Goal: Task Accomplishment & Management: Complete application form

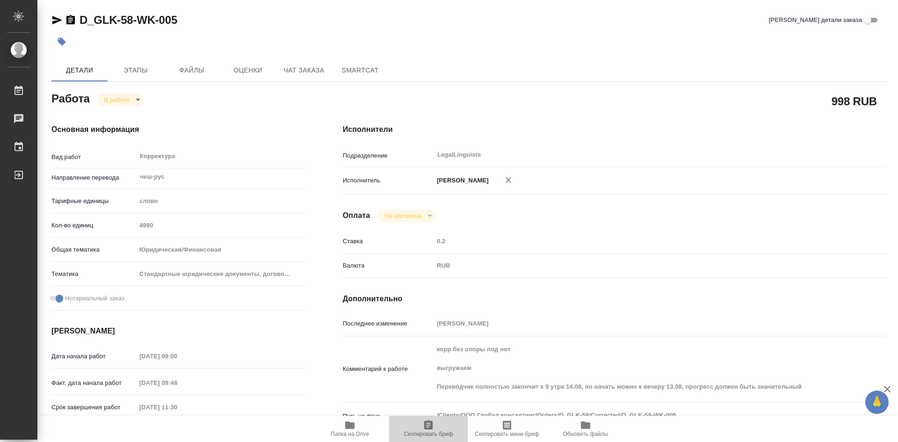
click at [432, 426] on icon "button" at bounding box center [428, 424] width 8 height 9
click at [352, 422] on icon "button" at bounding box center [349, 424] width 11 height 11
type textarea "x"
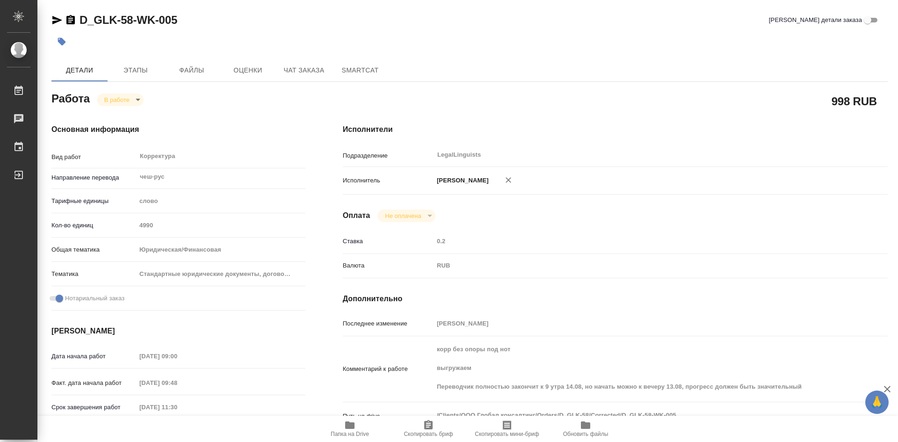
type textarea "x"
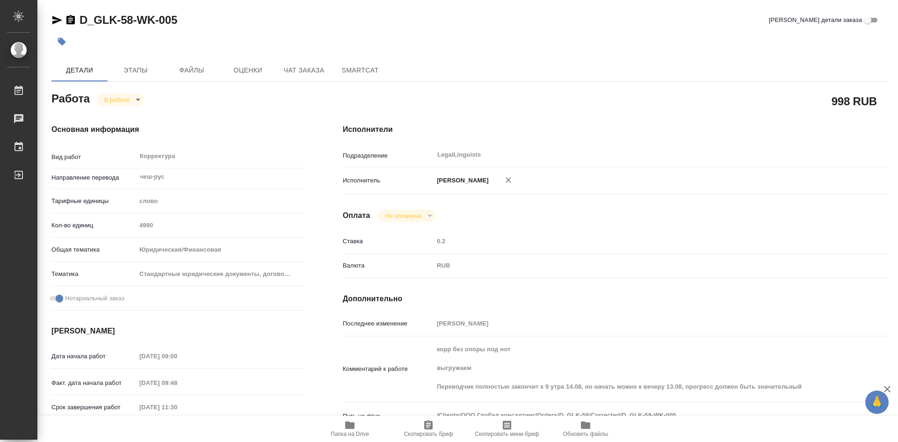
type textarea "x"
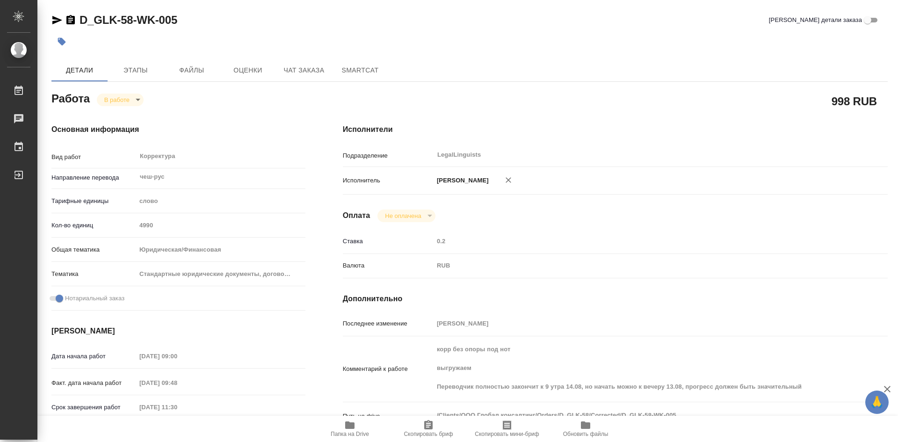
type textarea "x"
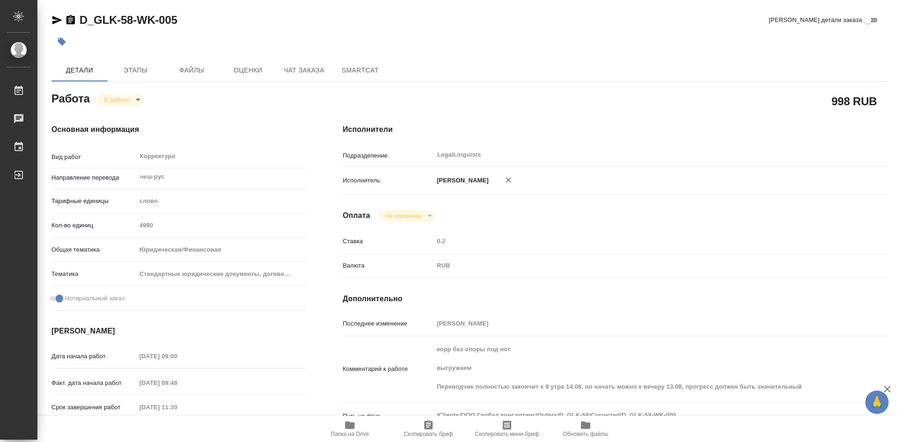
type textarea "x"
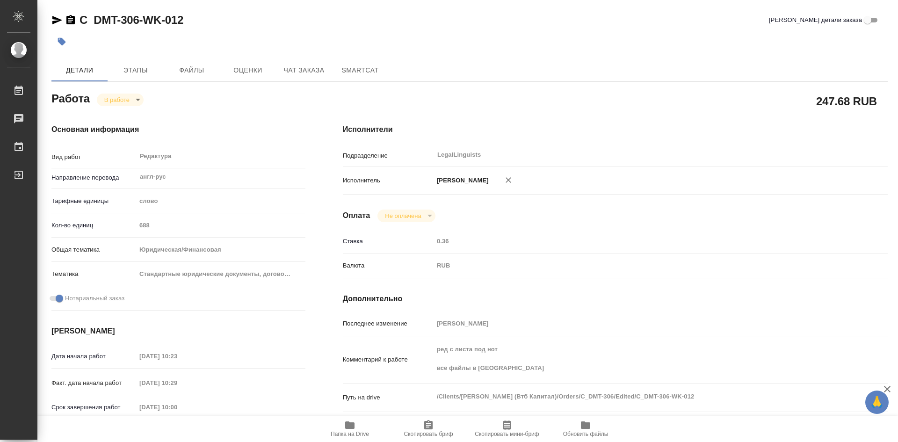
type textarea "x"
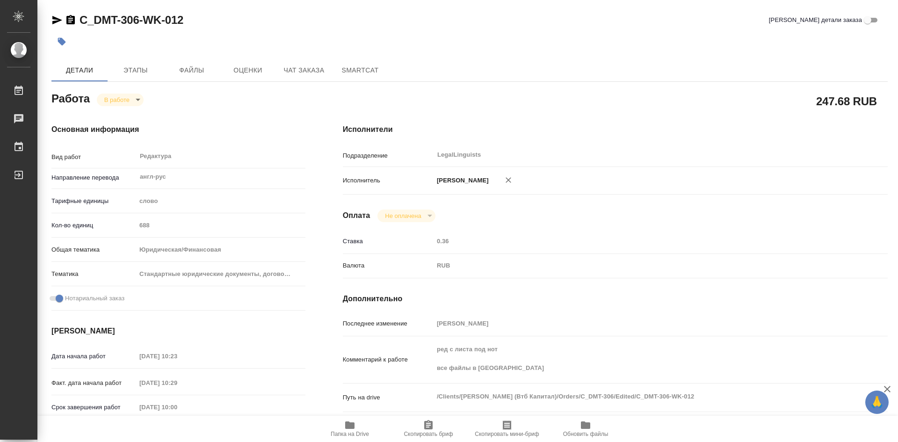
type textarea "x"
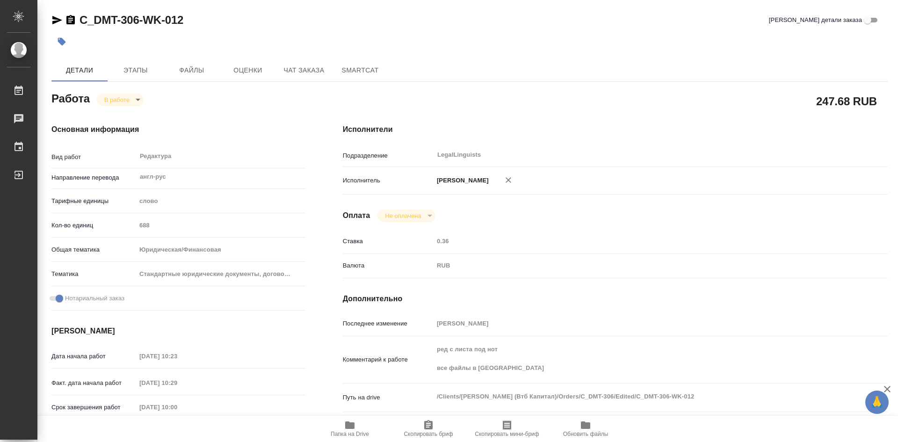
type textarea "x"
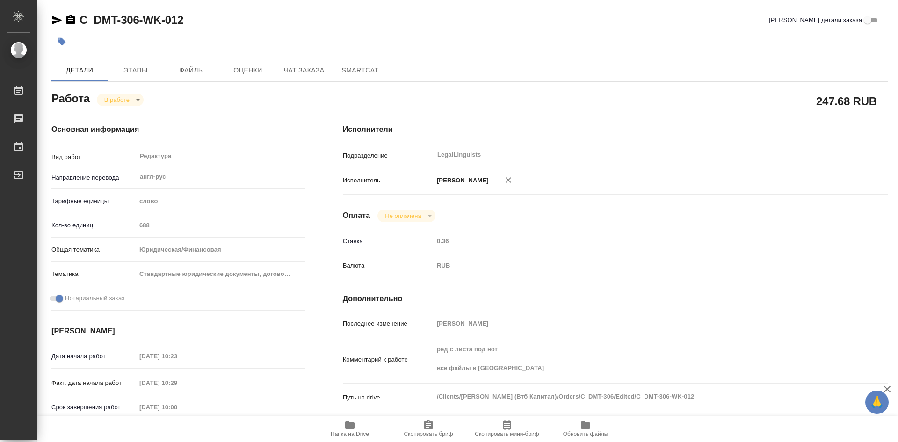
type textarea "x"
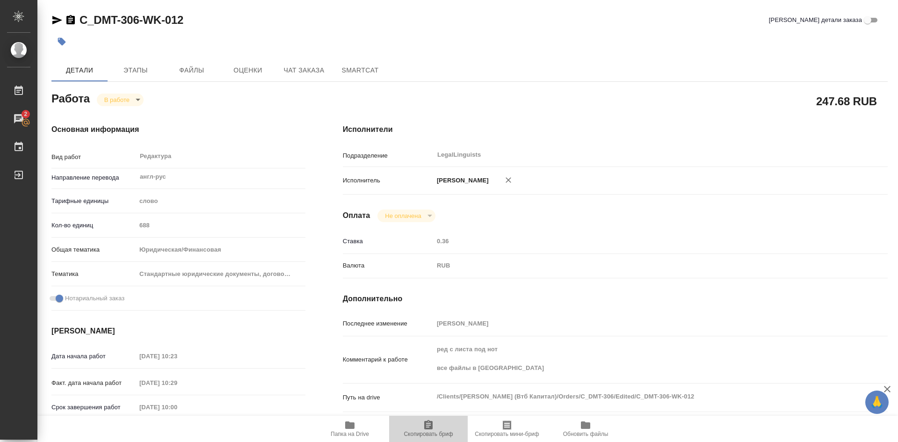
click at [429, 425] on icon "button" at bounding box center [428, 424] width 11 height 11
type textarea "x"
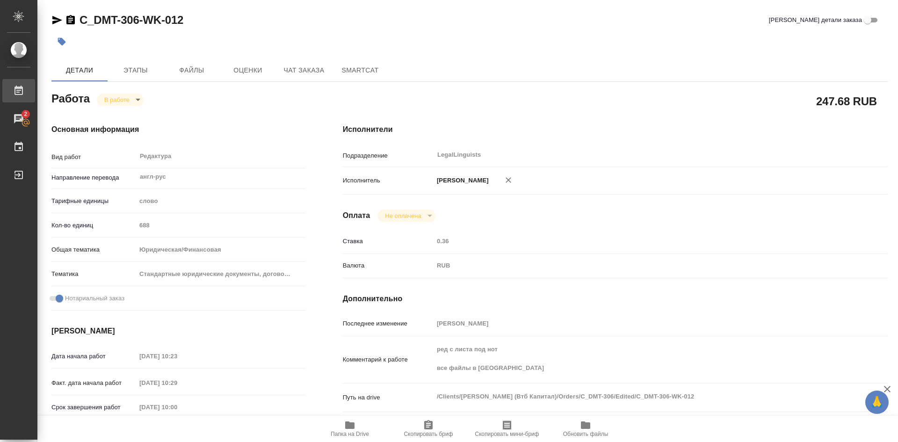
type textarea "x"
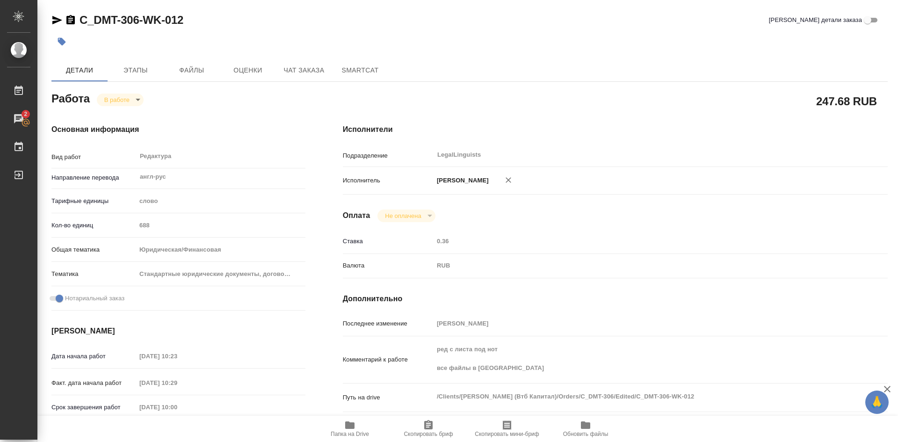
type textarea "x"
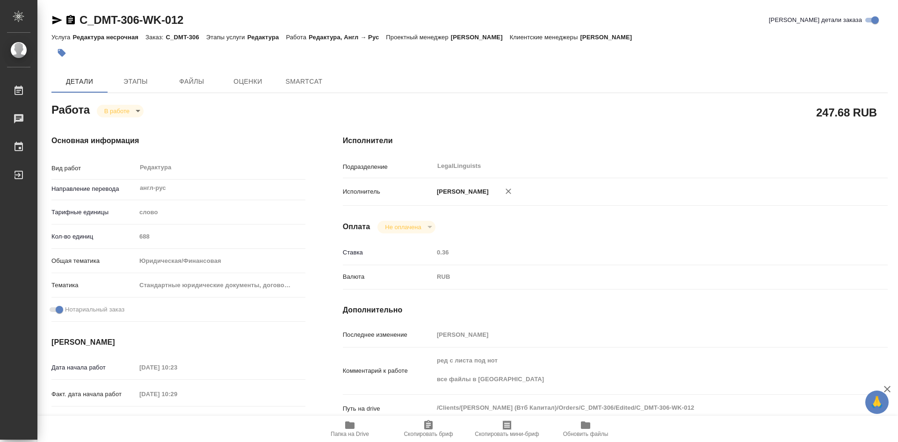
type textarea "x"
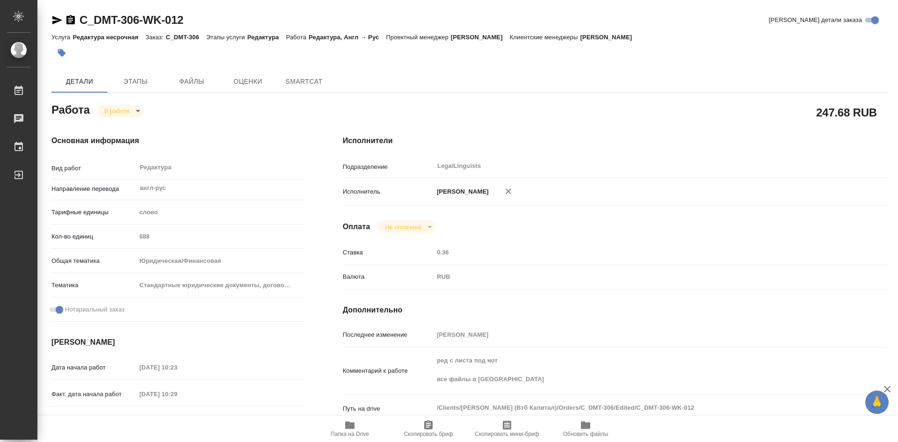
type textarea "x"
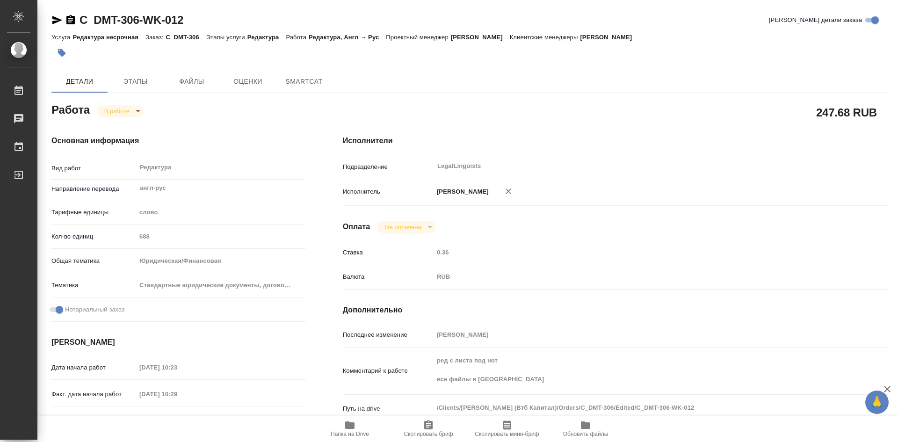
type textarea "x"
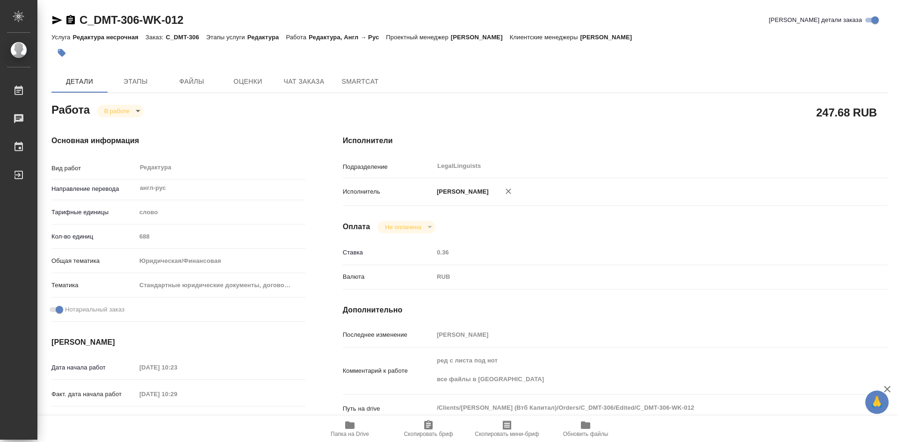
type textarea "x"
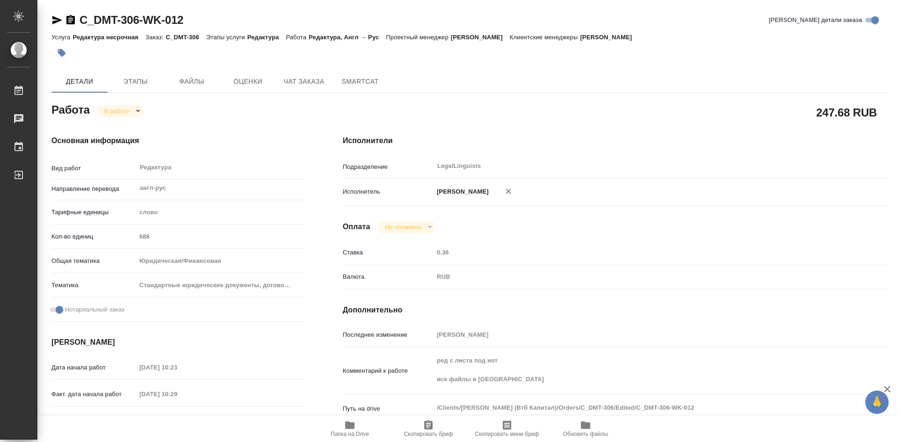
type textarea "x"
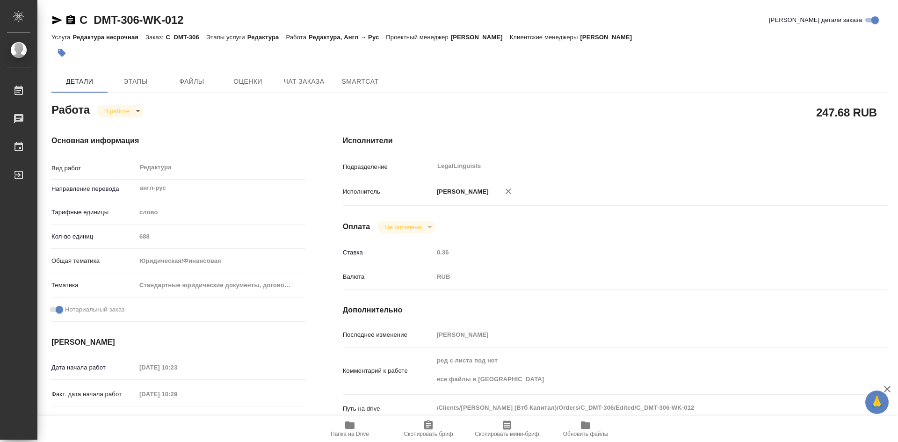
scroll to position [94, 0]
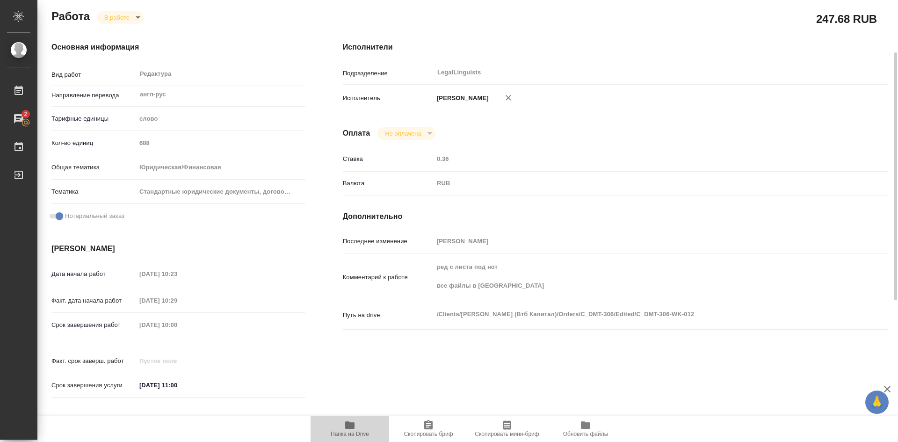
click at [349, 422] on icon "button" at bounding box center [349, 424] width 9 height 7
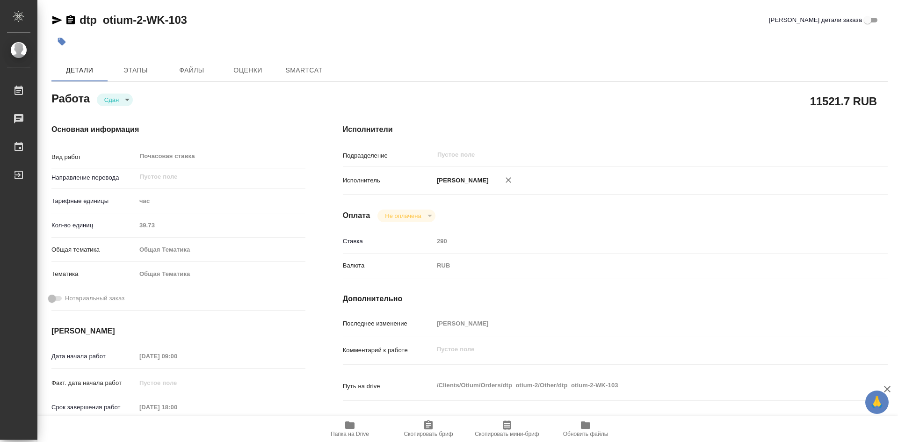
type textarea "x"
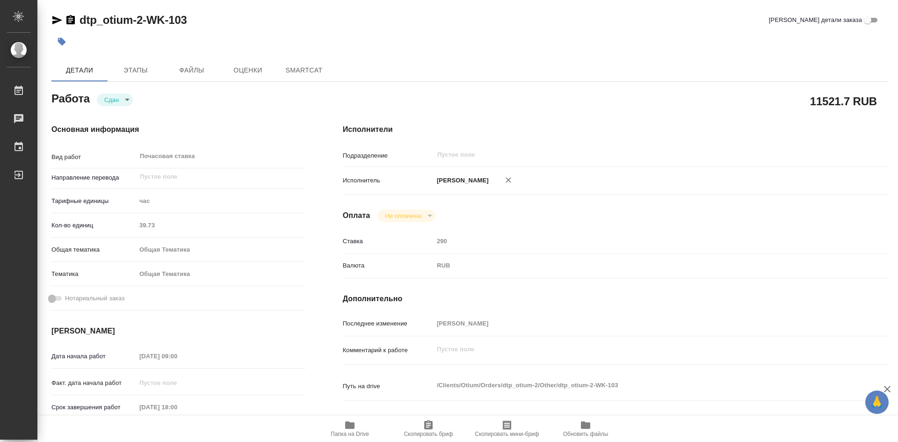
type textarea "x"
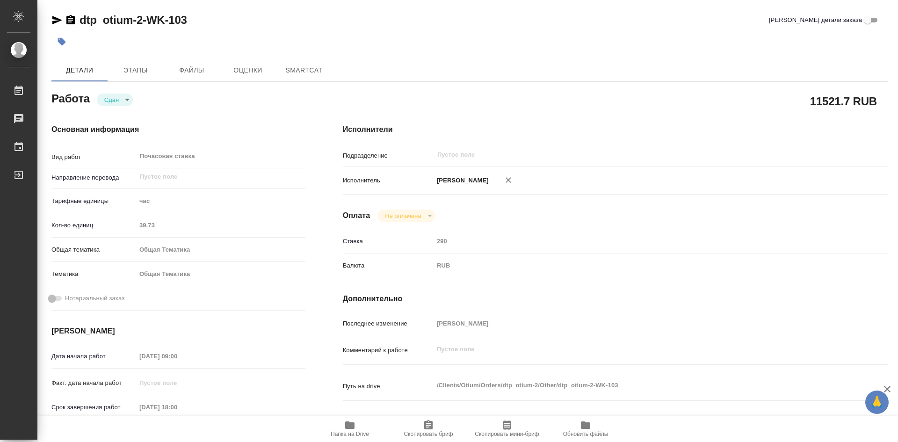
type textarea "x"
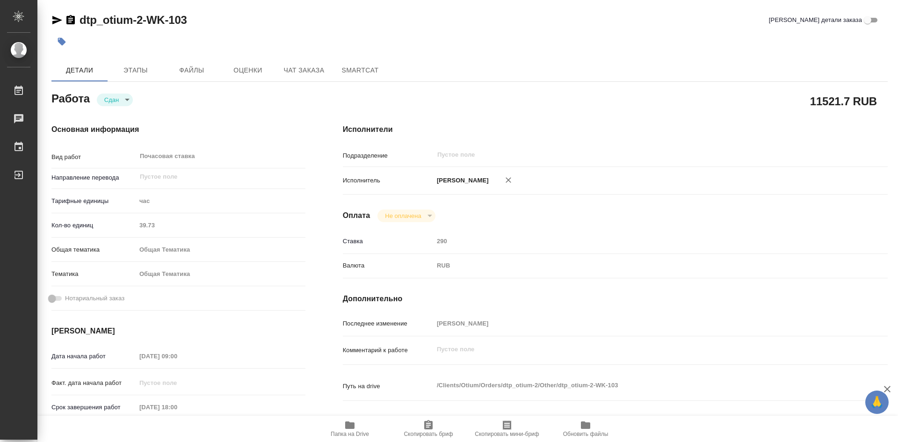
type textarea "x"
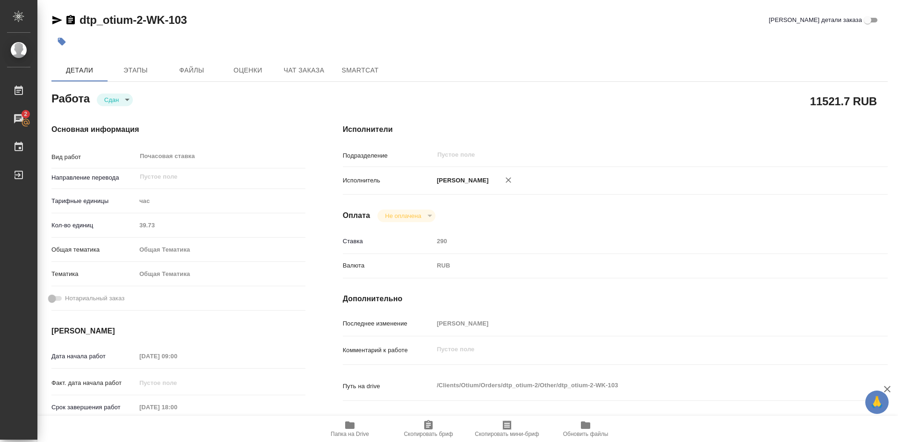
type textarea "x"
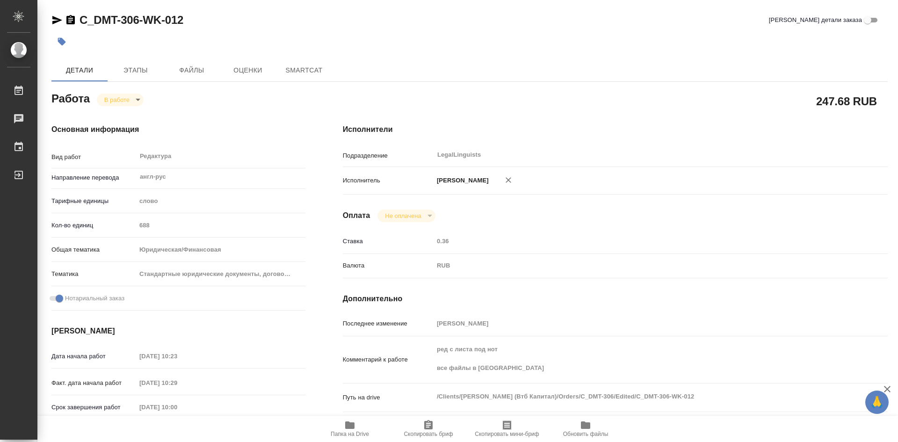
type textarea "x"
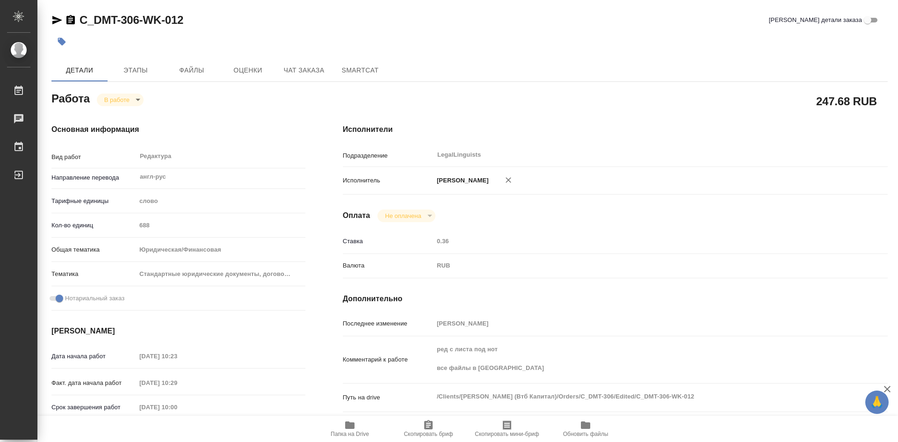
type textarea "x"
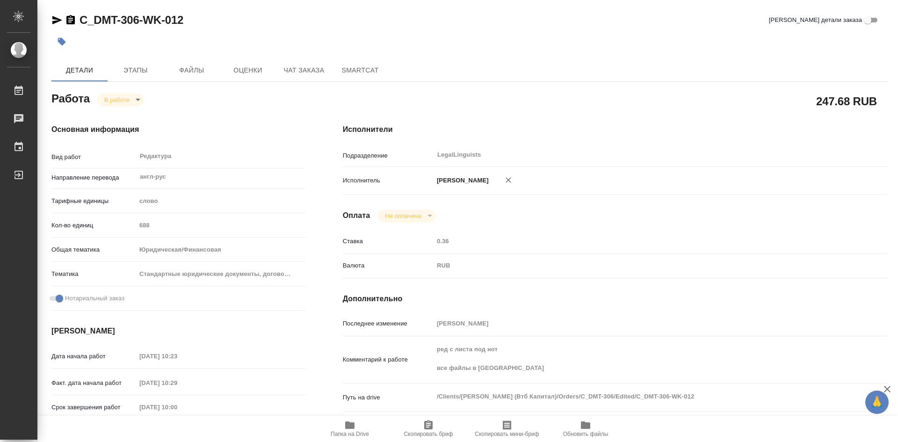
type textarea "x"
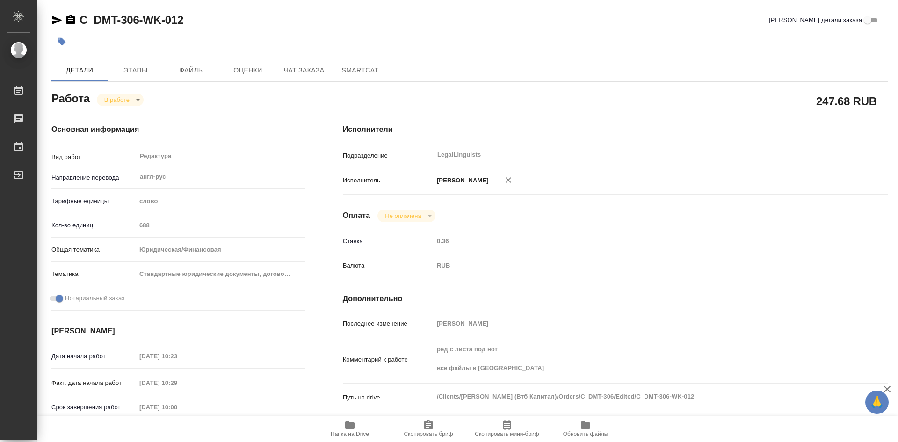
type textarea "x"
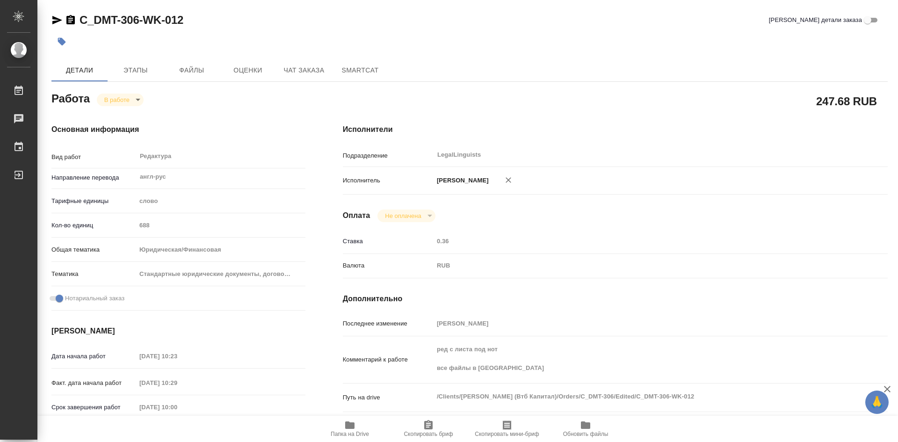
type textarea "x"
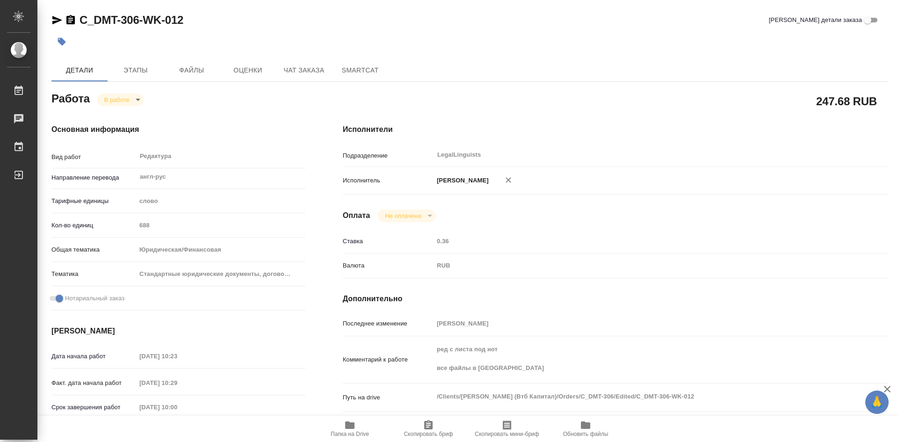
type textarea "x"
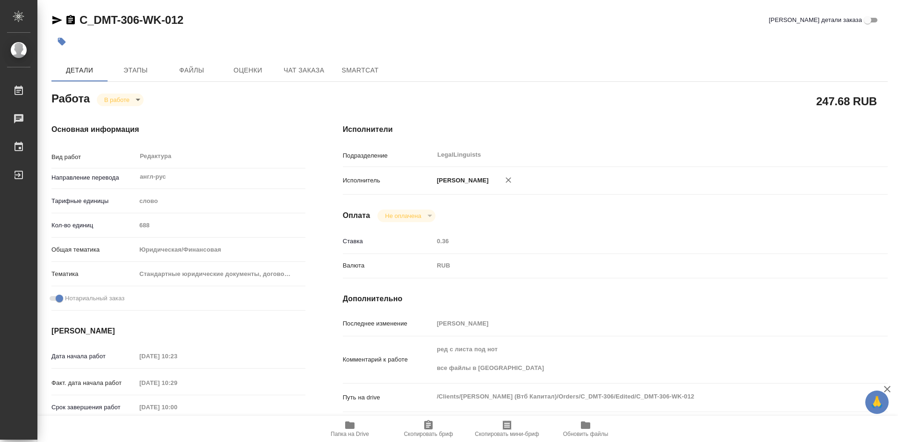
type textarea "x"
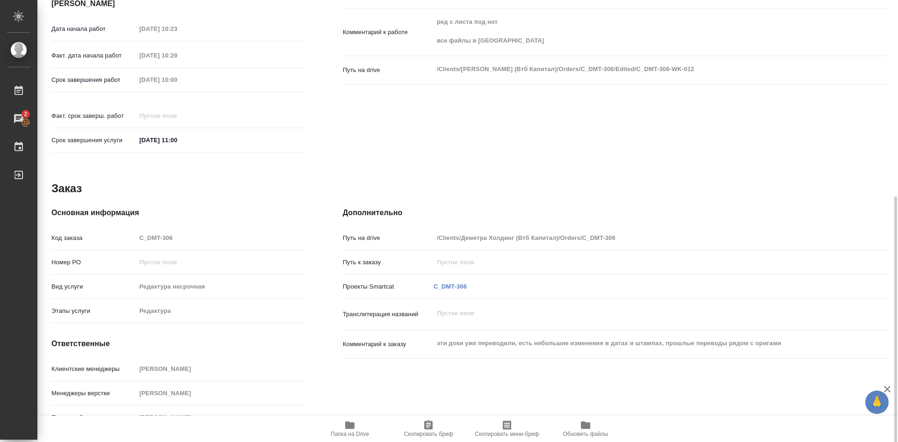
scroll to position [333, 0]
